Goal: Book appointment/travel/reservation

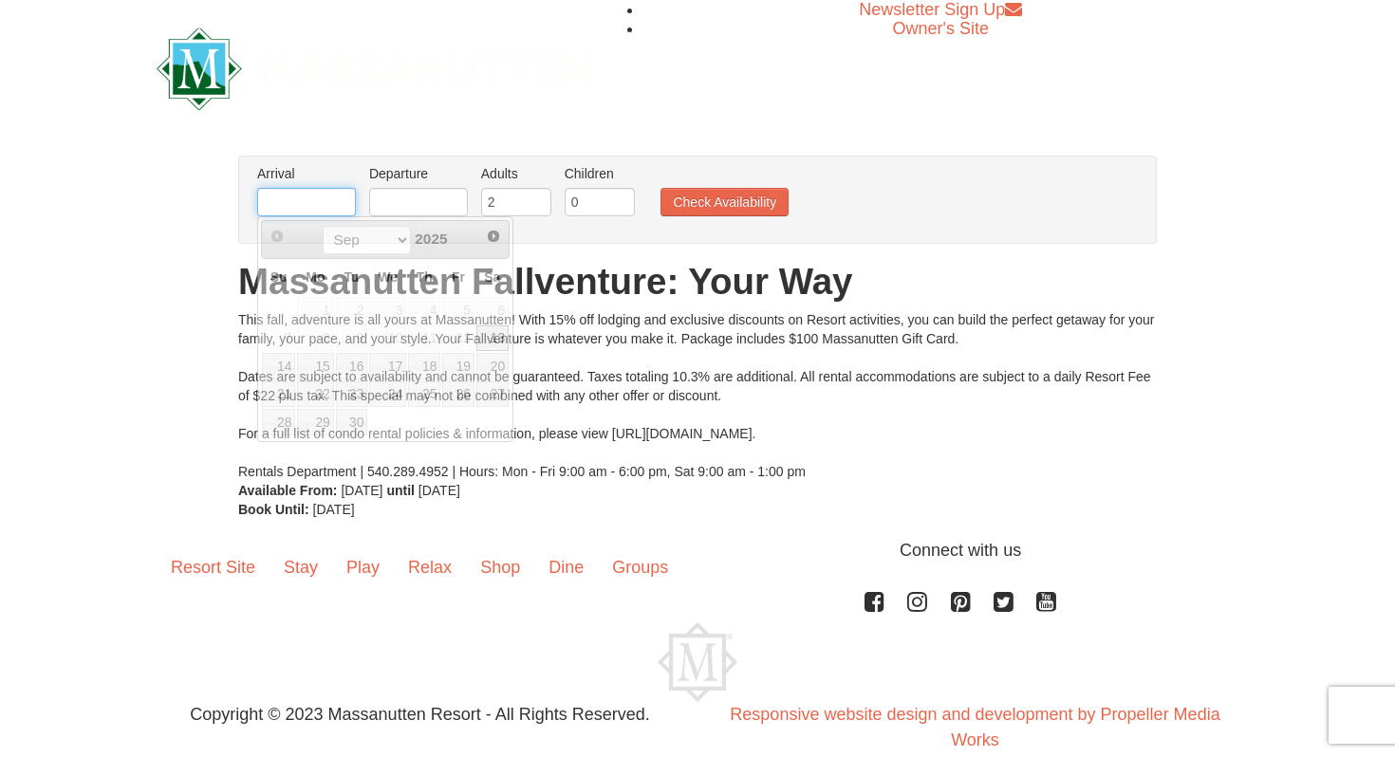
click at [316, 207] on input "text" at bounding box center [306, 202] width 99 height 28
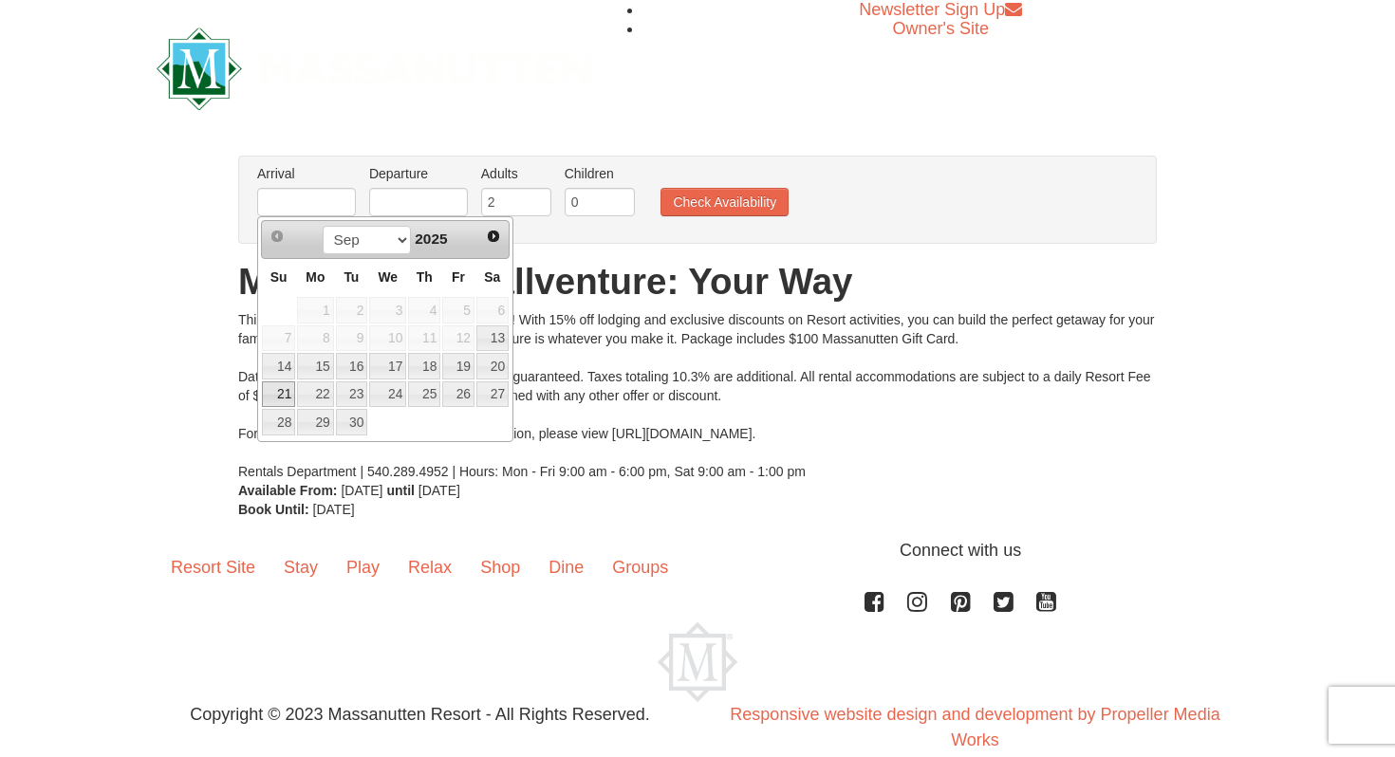
click at [281, 391] on link "21" at bounding box center [278, 395] width 33 height 27
type input "[DATE]"
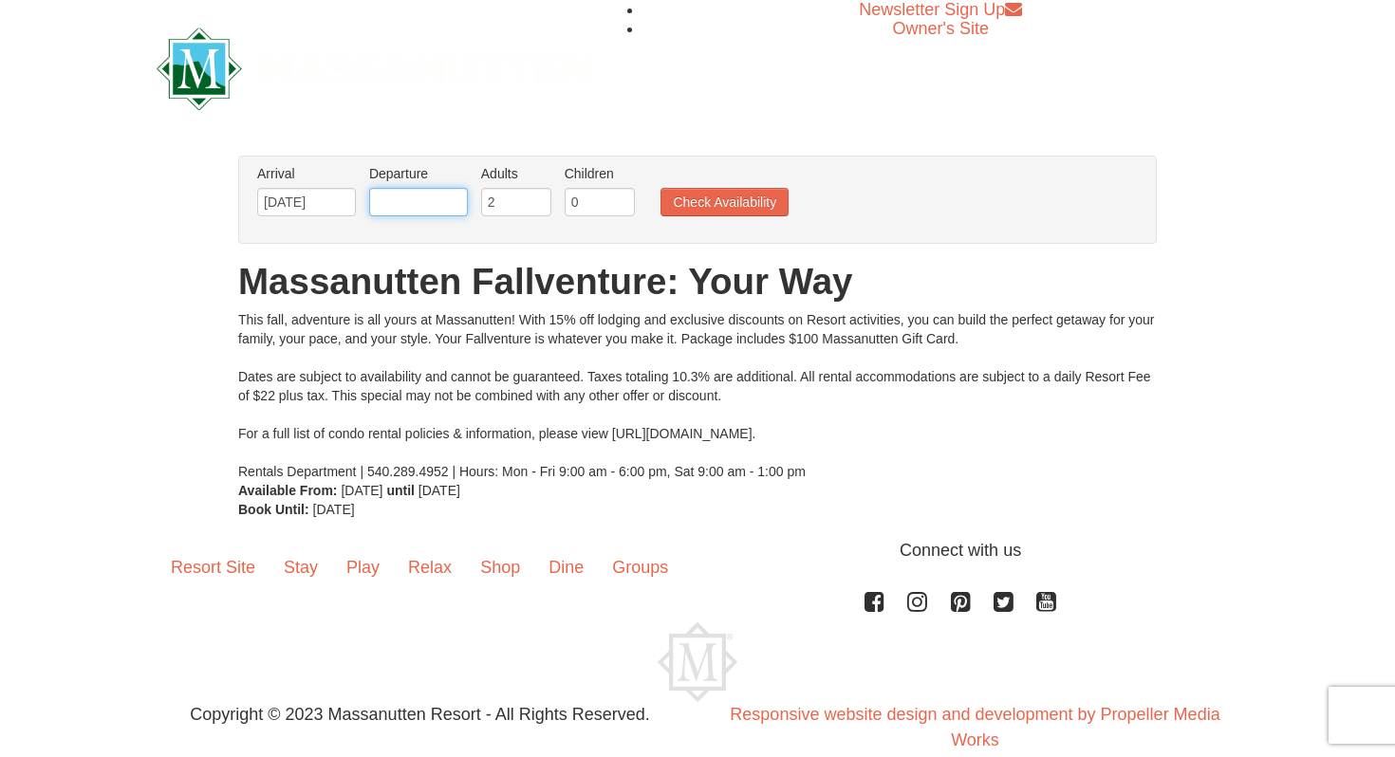
click at [389, 198] on input "text" at bounding box center [418, 202] width 99 height 28
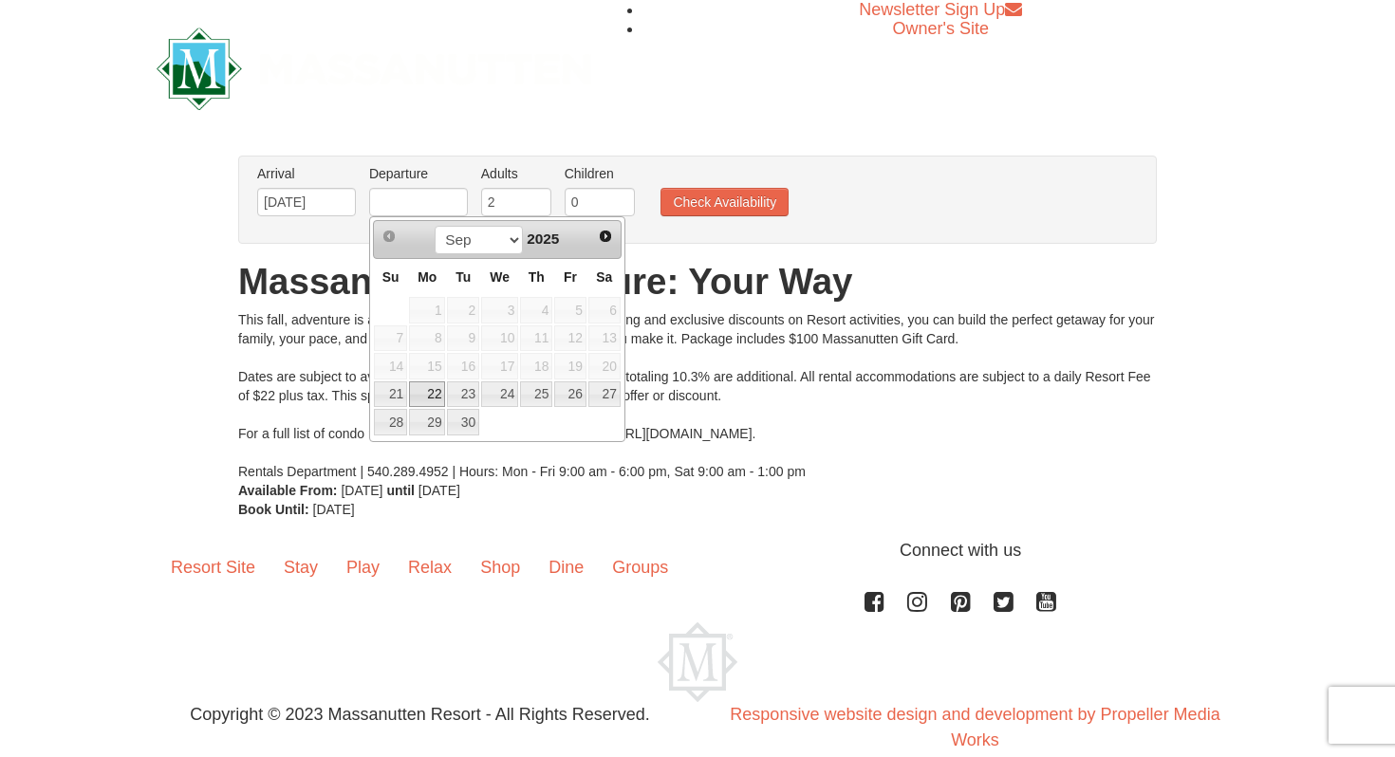
click at [438, 391] on link "22" at bounding box center [427, 395] width 36 height 27
type input "[DATE]"
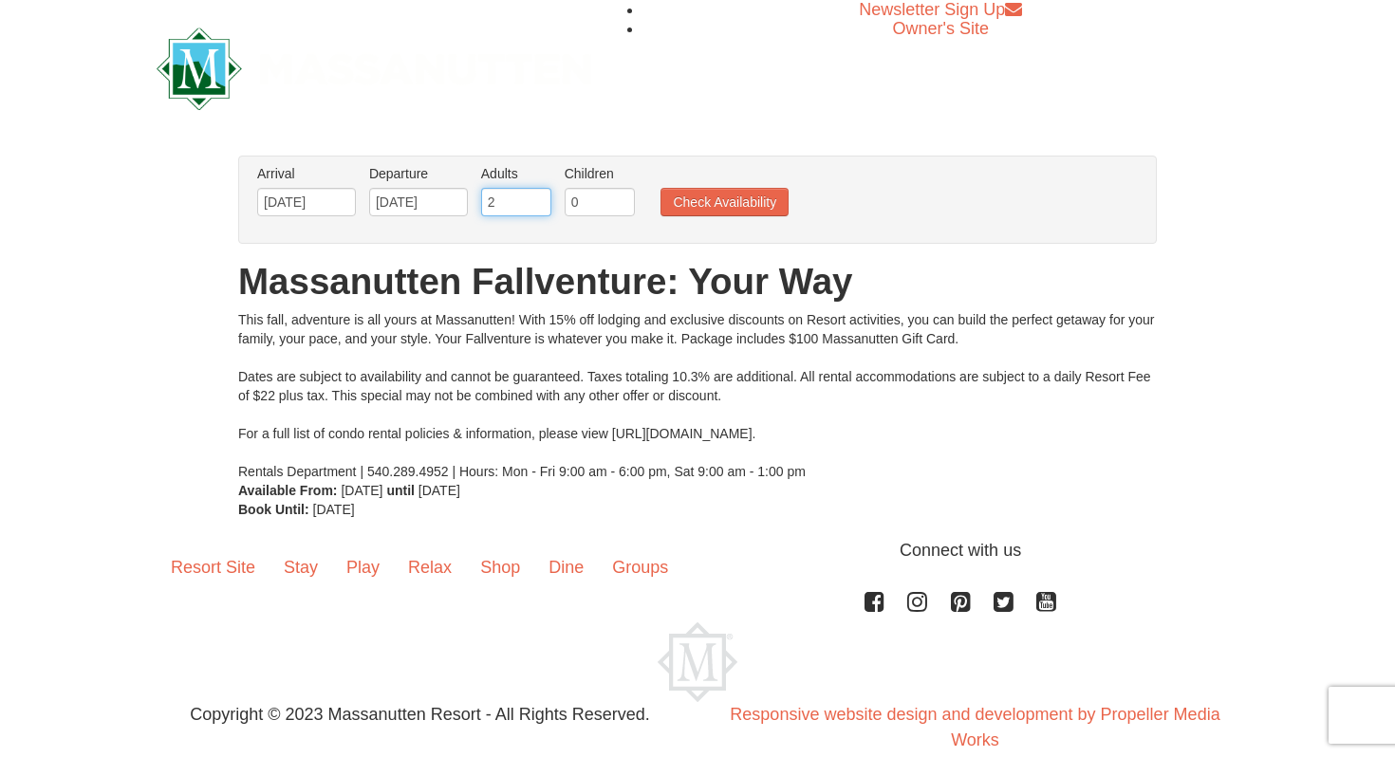
click at [529, 211] on input "2" at bounding box center [516, 202] width 70 height 28
click at [539, 196] on input "3" at bounding box center [516, 202] width 70 height 28
click at [539, 196] on input "4" at bounding box center [516, 202] width 70 height 28
click at [539, 196] on input "5" at bounding box center [516, 202] width 70 height 28
click at [539, 196] on input "6" at bounding box center [516, 202] width 70 height 28
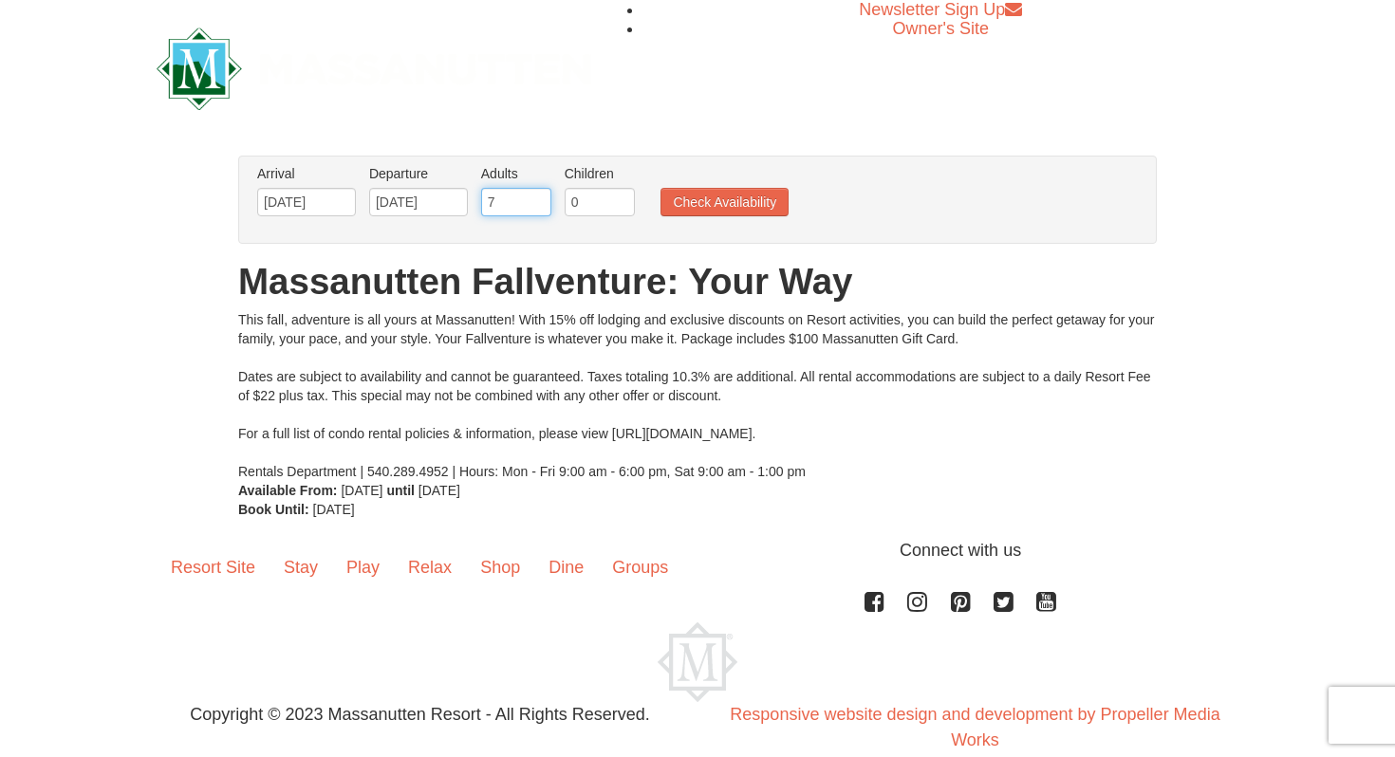
click at [539, 196] on input "7" at bounding box center [516, 202] width 70 height 28
click at [534, 209] on input "6" at bounding box center [516, 202] width 70 height 28
click at [534, 209] on input "5" at bounding box center [516, 202] width 70 height 28
type input "4"
click at [534, 209] on input "4" at bounding box center [516, 202] width 70 height 28
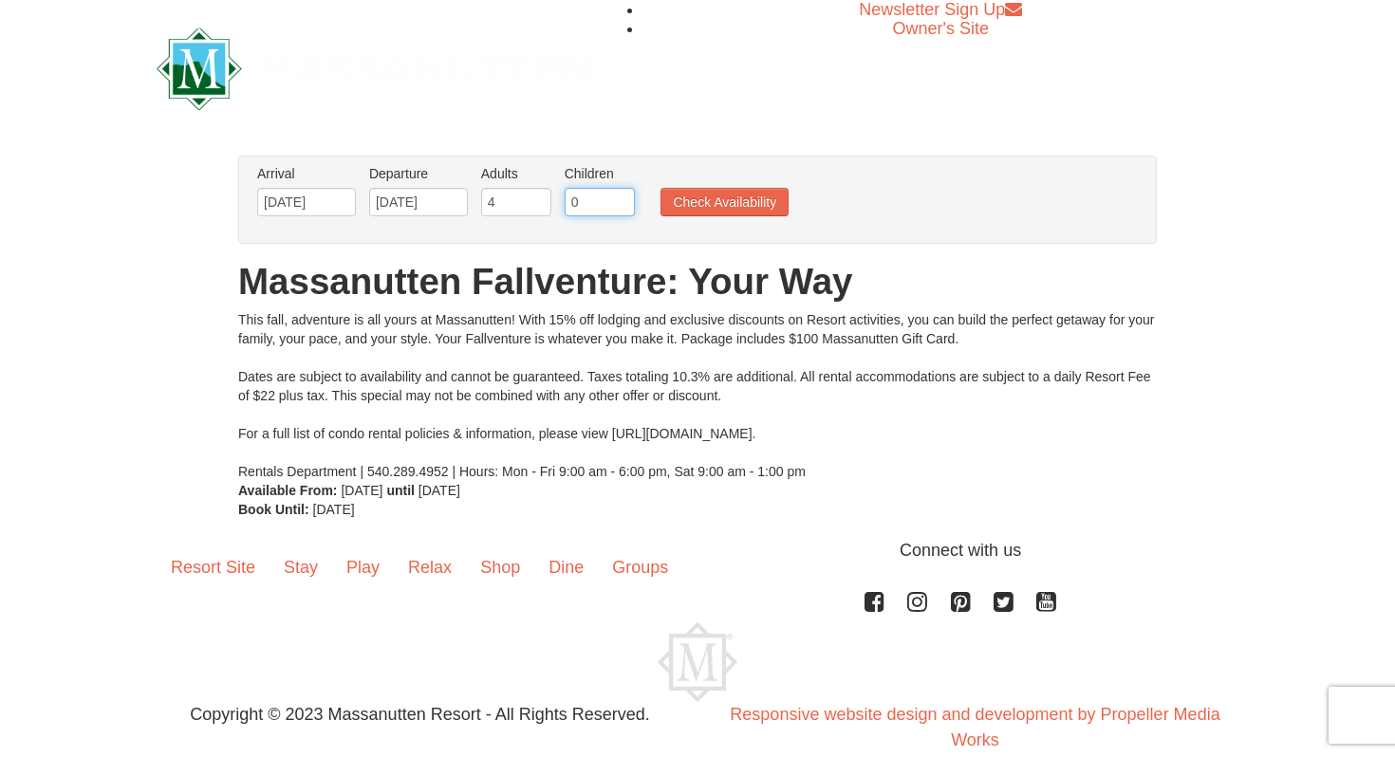
click at [584, 204] on input "0" at bounding box center [600, 202] width 70 height 28
type input "3"
click at [663, 208] on button "Check Availability" at bounding box center [725, 202] width 128 height 28
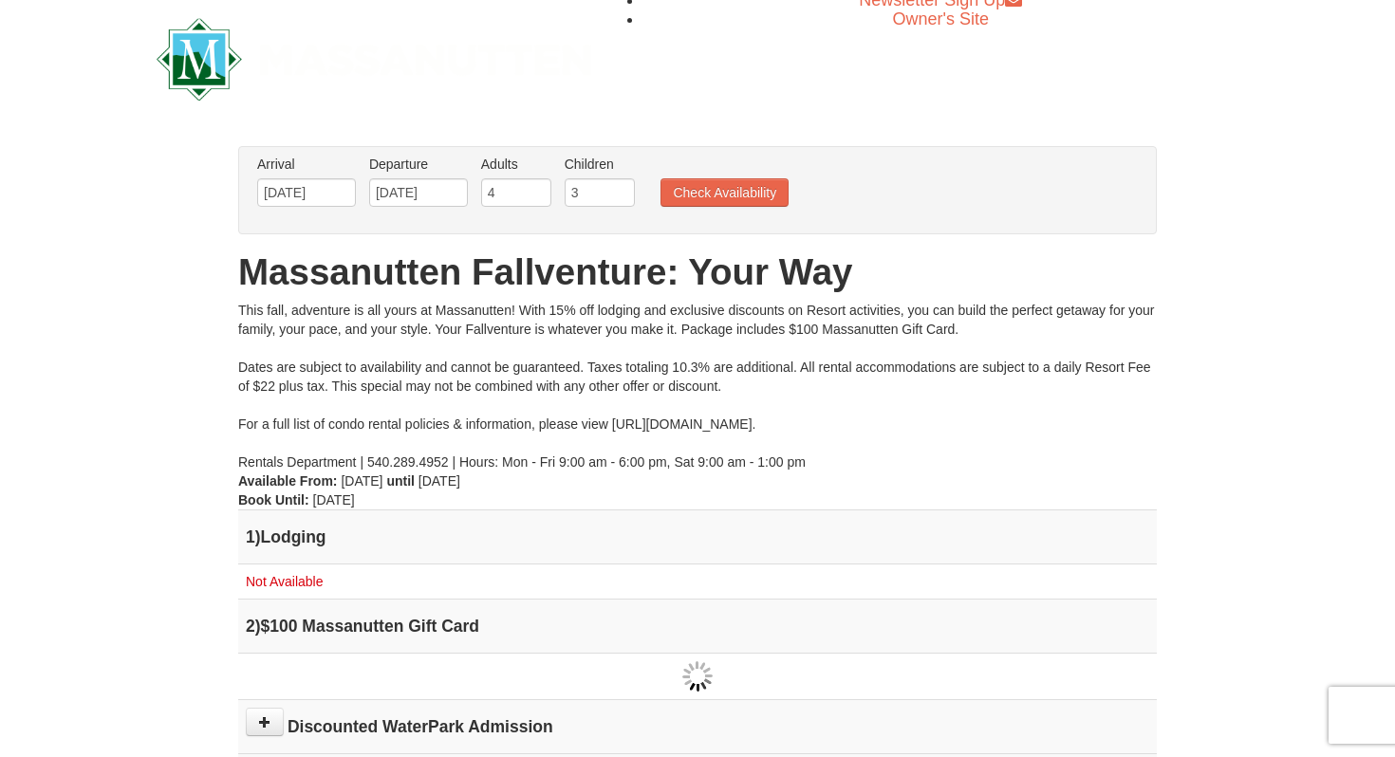
scroll to position [15, 0]
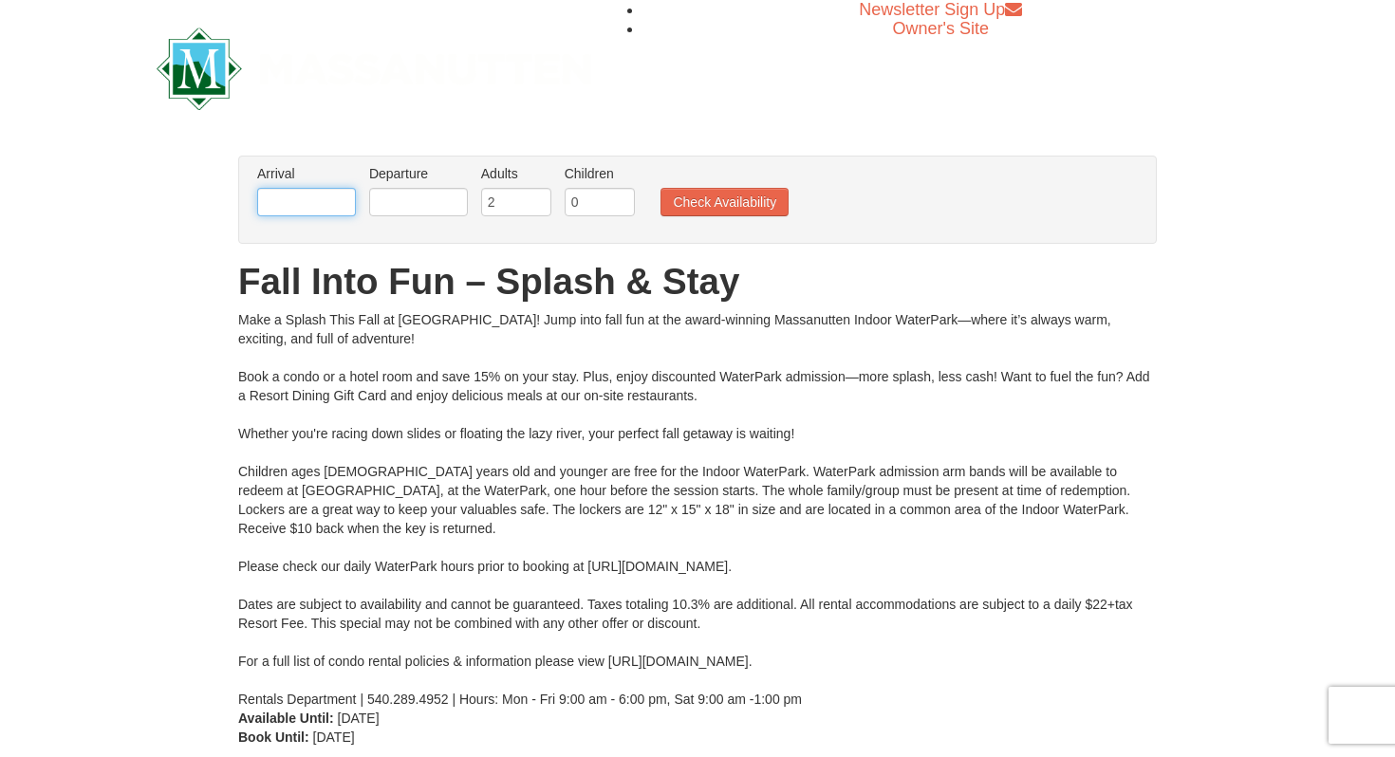
click at [328, 201] on input "text" at bounding box center [306, 202] width 99 height 28
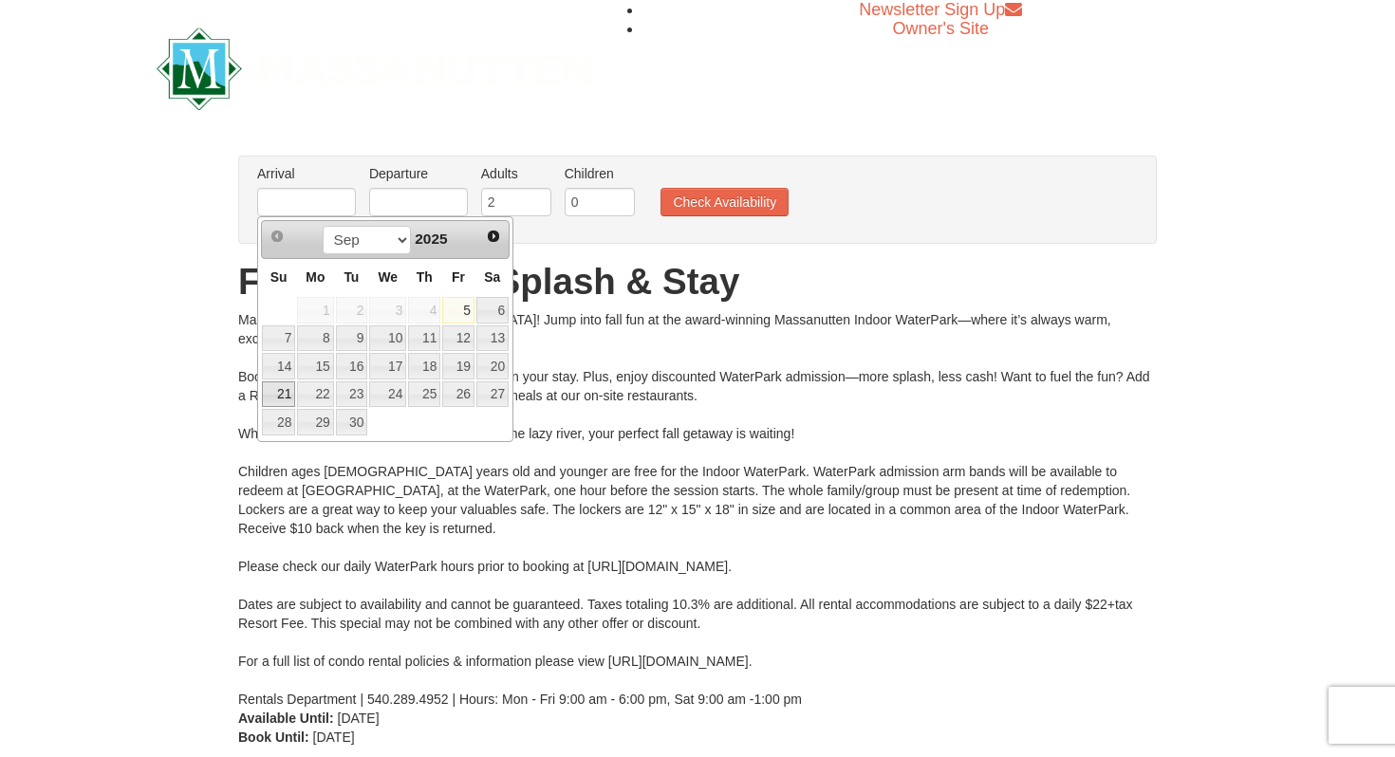
click at [287, 387] on link "21" at bounding box center [278, 395] width 33 height 27
type input "[DATE]"
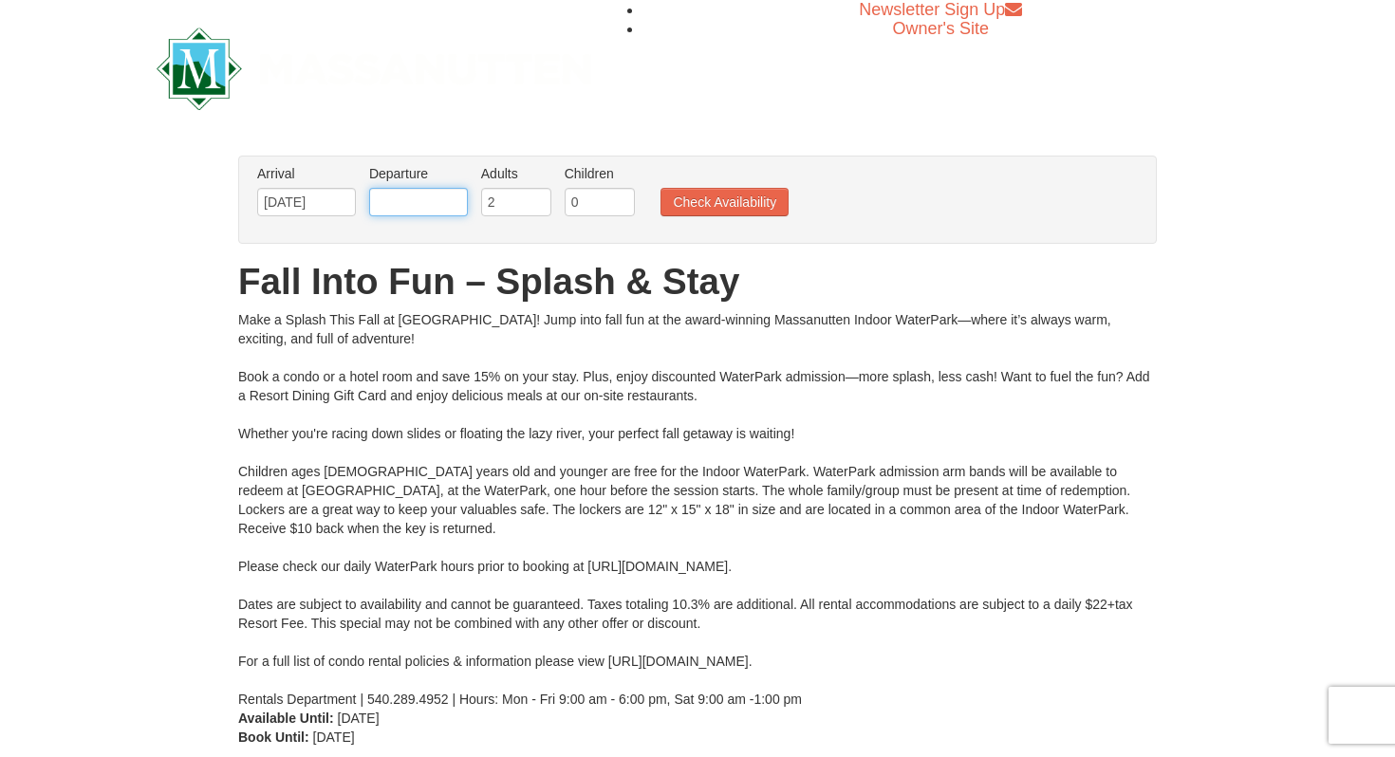
click at [396, 206] on input "text" at bounding box center [418, 202] width 99 height 28
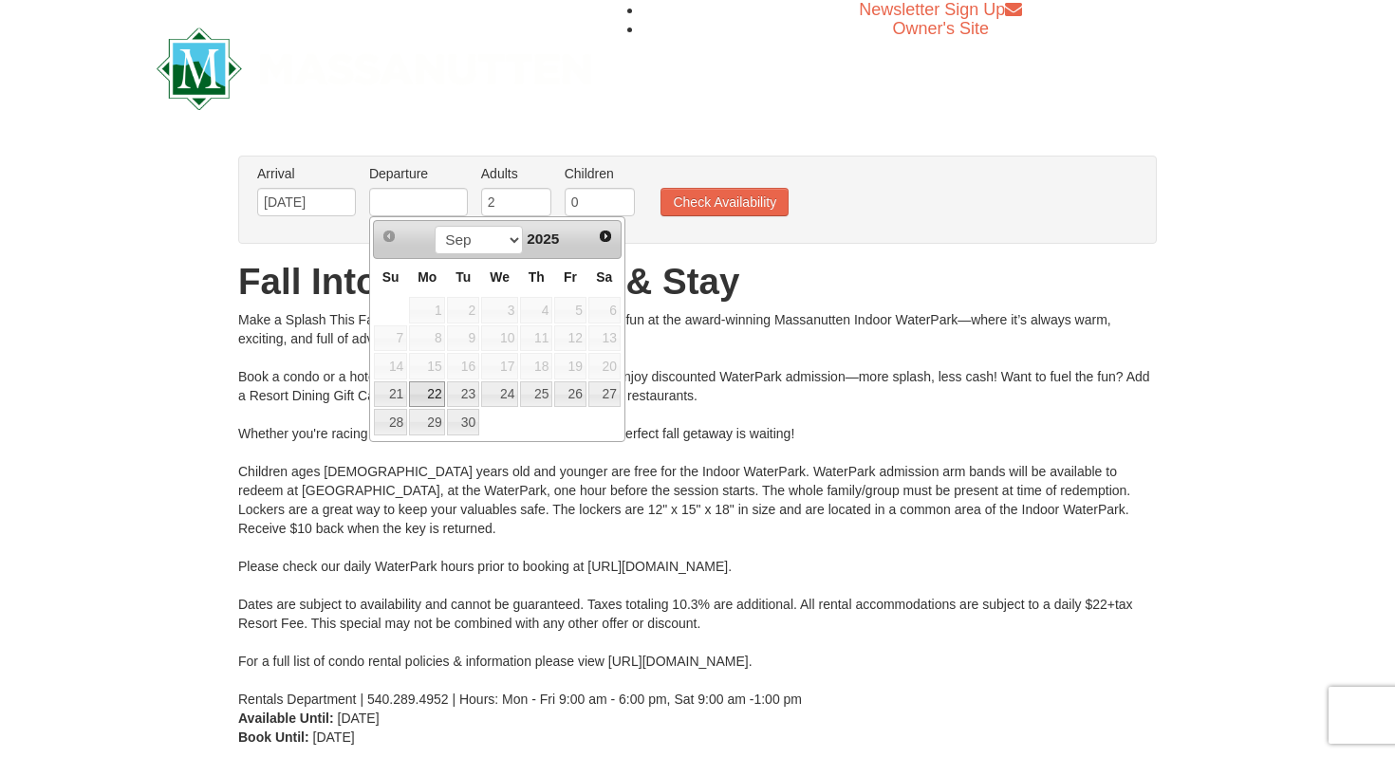
click at [431, 389] on link "22" at bounding box center [427, 395] width 36 height 27
type input "[DATE]"
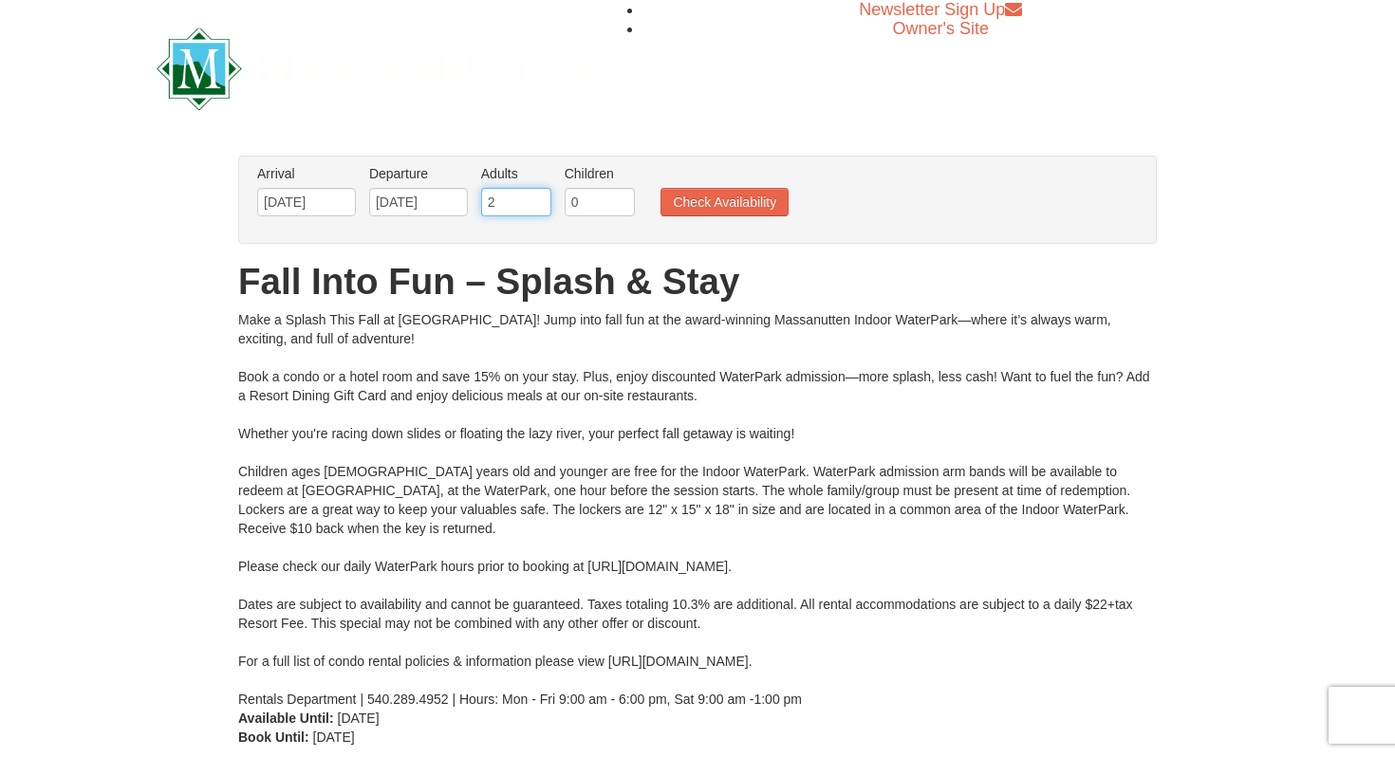
click at [507, 203] on input "2" at bounding box center [516, 202] width 70 height 28
click at [537, 200] on input "3" at bounding box center [516, 202] width 70 height 28
type input "4"
click at [537, 200] on input "4" at bounding box center [516, 202] width 70 height 28
click at [588, 205] on input "0" at bounding box center [600, 202] width 70 height 28
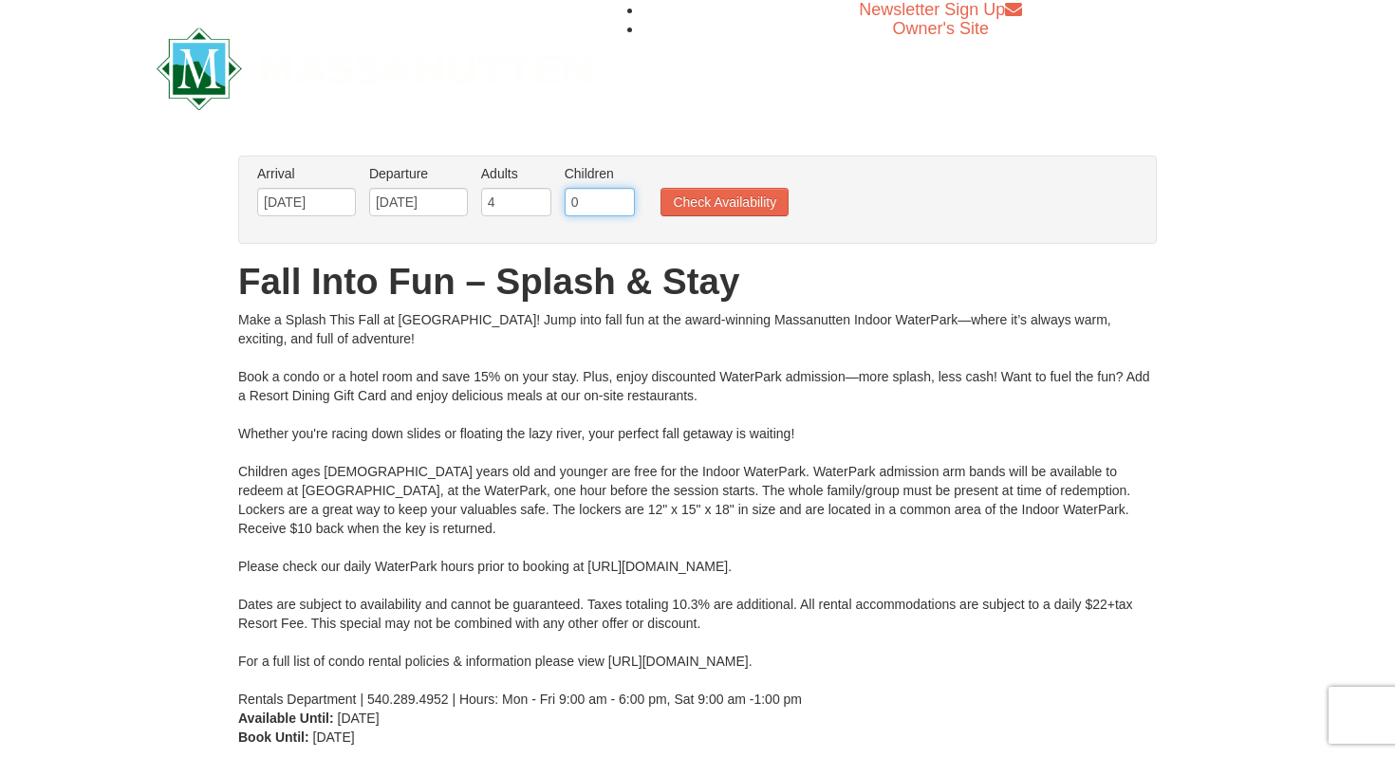
click at [617, 202] on input "0" at bounding box center [600, 202] width 70 height 28
click at [618, 196] on input "1" at bounding box center [600, 202] width 70 height 28
click at [618, 196] on input "2" at bounding box center [600, 202] width 70 height 28
type input "3"
click at [618, 196] on input "3" at bounding box center [600, 202] width 70 height 28
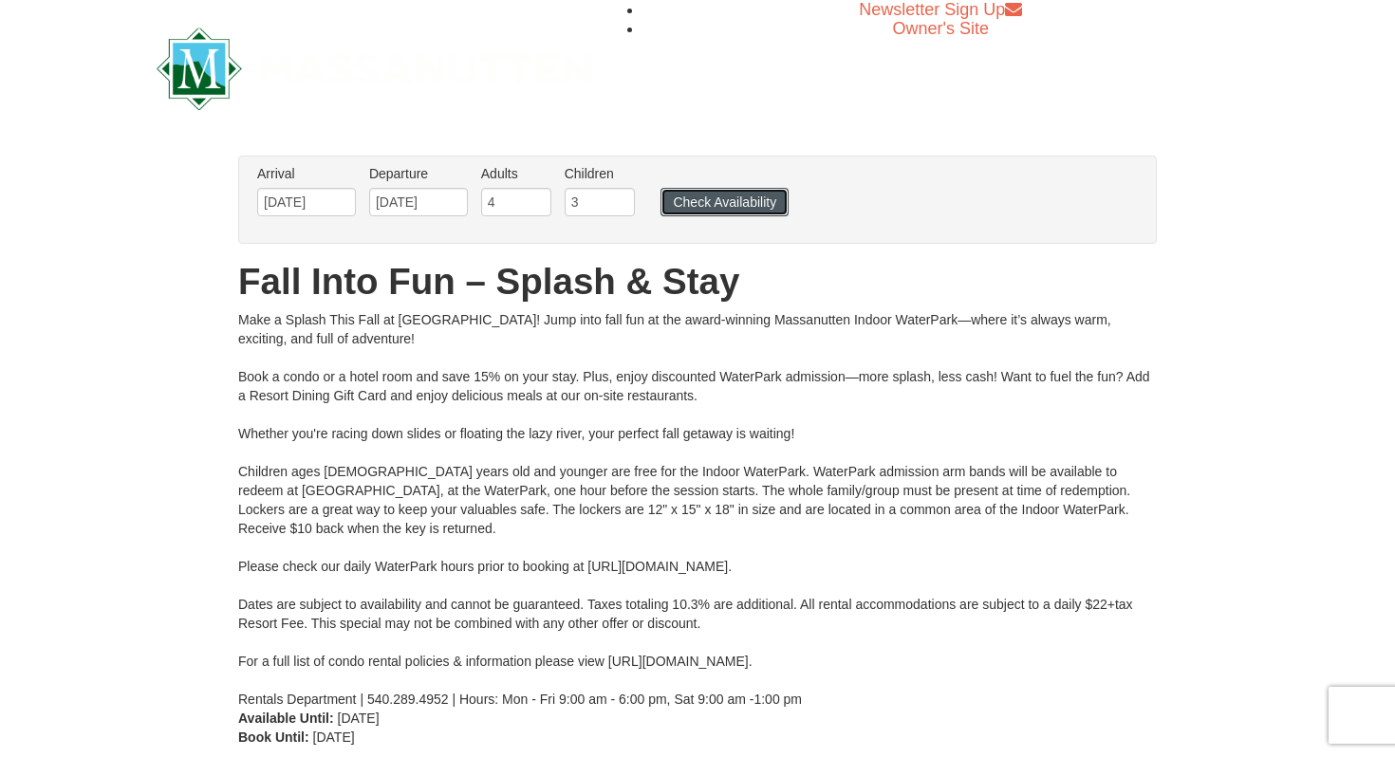
click at [682, 205] on button "Check Availability" at bounding box center [725, 202] width 128 height 28
